Goal: Book appointment/travel/reservation

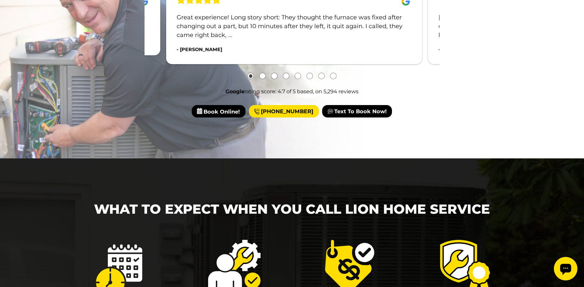
scroll to position [912, 0]
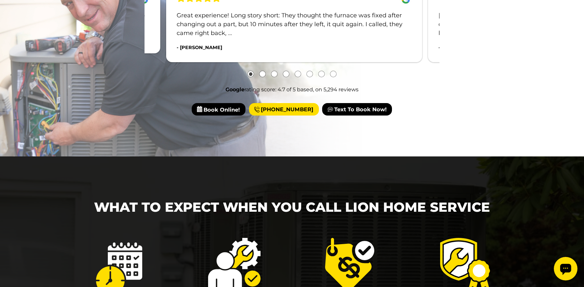
click at [211, 108] on span "Book Online!" at bounding box center [219, 109] width 54 height 12
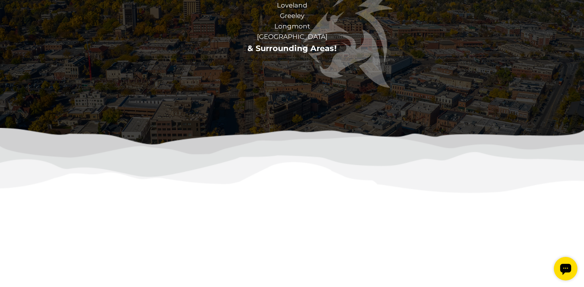
scroll to position [1455, 0]
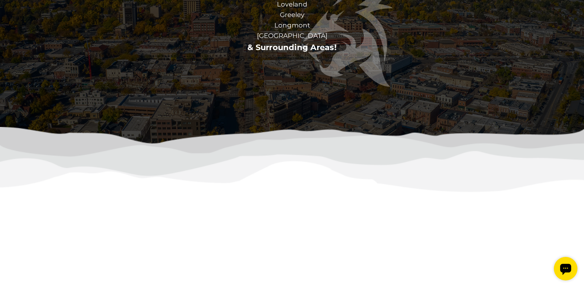
click at [212, 80] on span "Book Now" at bounding box center [215, 82] width 46 height 16
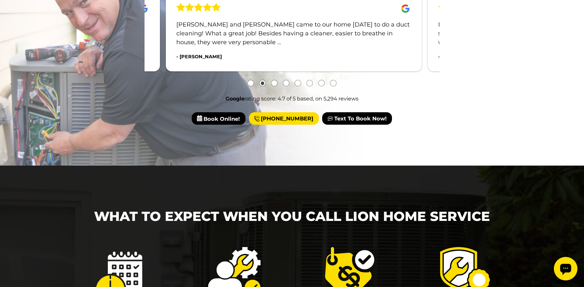
scroll to position [902, 0]
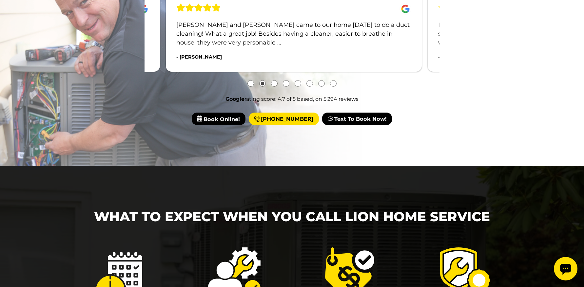
click at [206, 118] on span "Book Online!" at bounding box center [219, 119] width 54 height 12
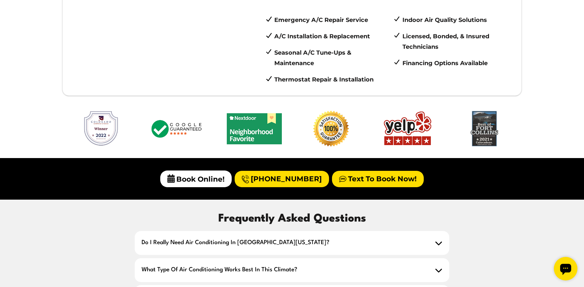
scroll to position [390, 0]
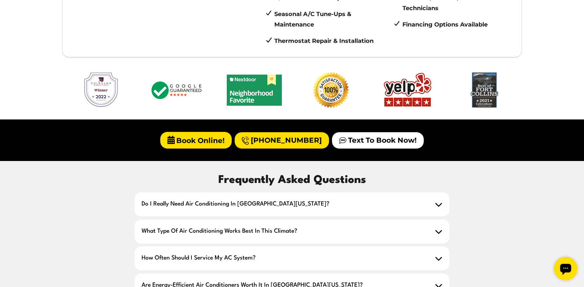
click at [186, 136] on span "Book Online!" at bounding box center [195, 140] width 71 height 17
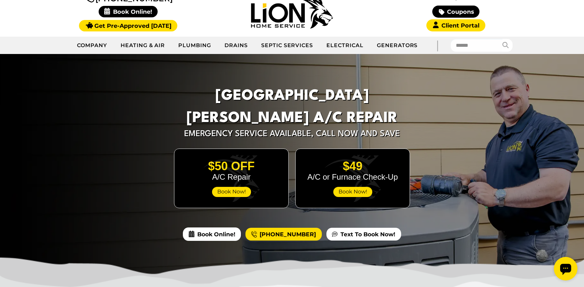
scroll to position [0, 0]
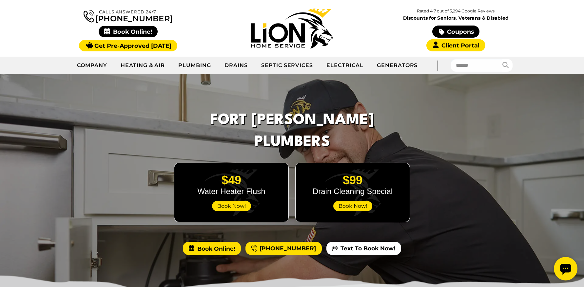
click at [216, 242] on span "Book Online!" at bounding box center [212, 248] width 58 height 13
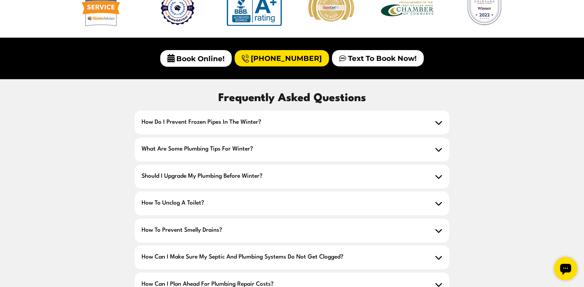
scroll to position [471, 0]
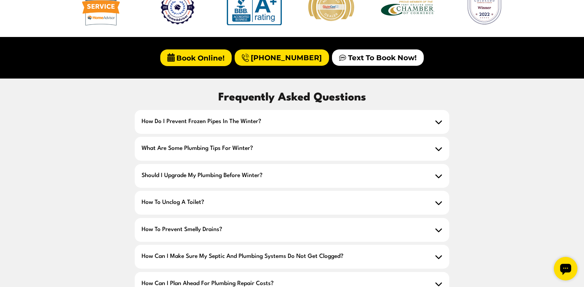
click at [189, 55] on span "Book Online!" at bounding box center [195, 57] width 71 height 17
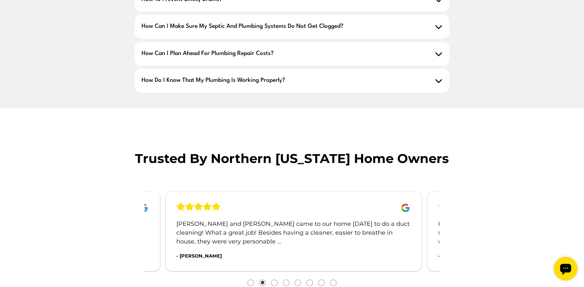
scroll to position [832, 0]
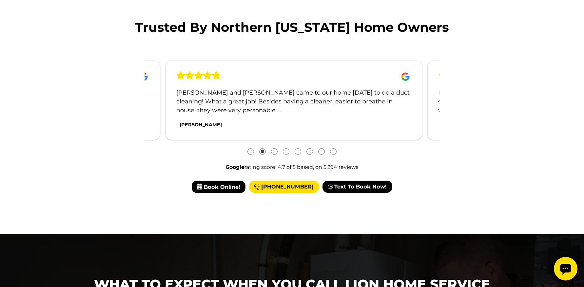
click at [231, 187] on span "Book Online!" at bounding box center [219, 187] width 54 height 12
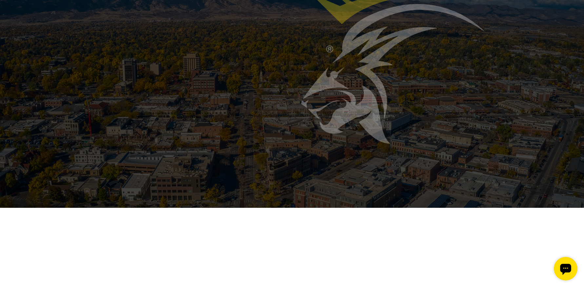
click at [216, 159] on span "Book Now" at bounding box center [215, 159] width 46 height 16
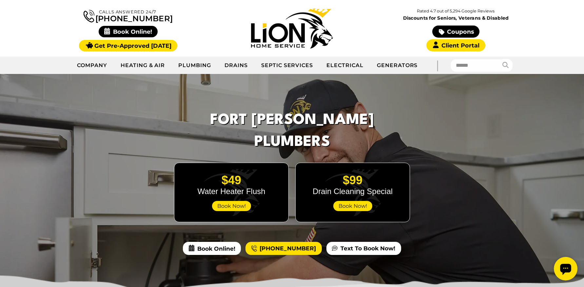
scroll to position [2, 0]
